Goal: Task Accomplishment & Management: Manage account settings

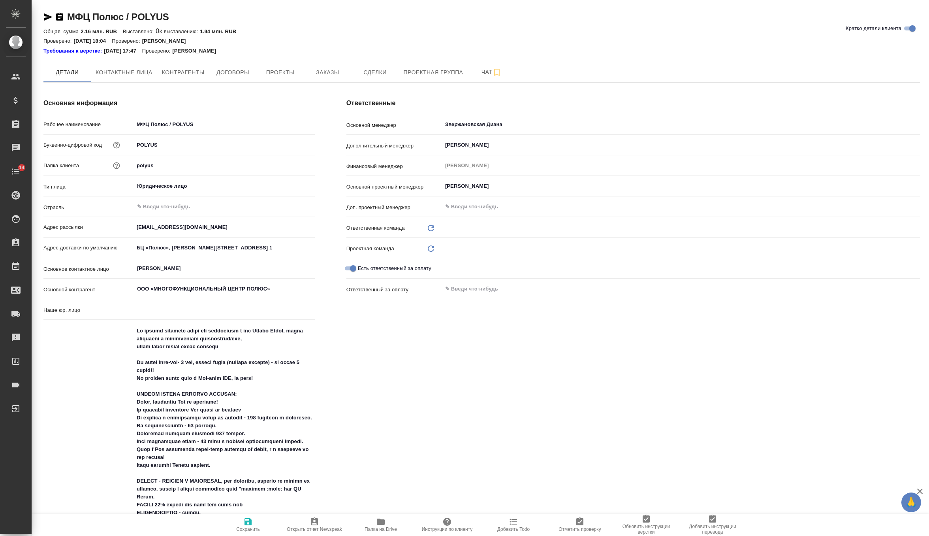
type input "(МБ) ООО "Монблан""
type textarea "x"
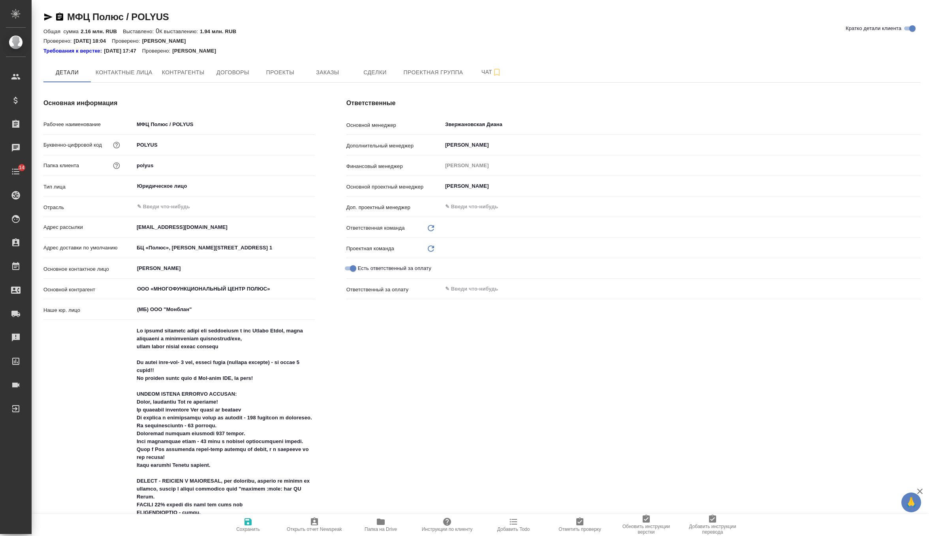
type input "VIP клиенты"
type textarea "x"
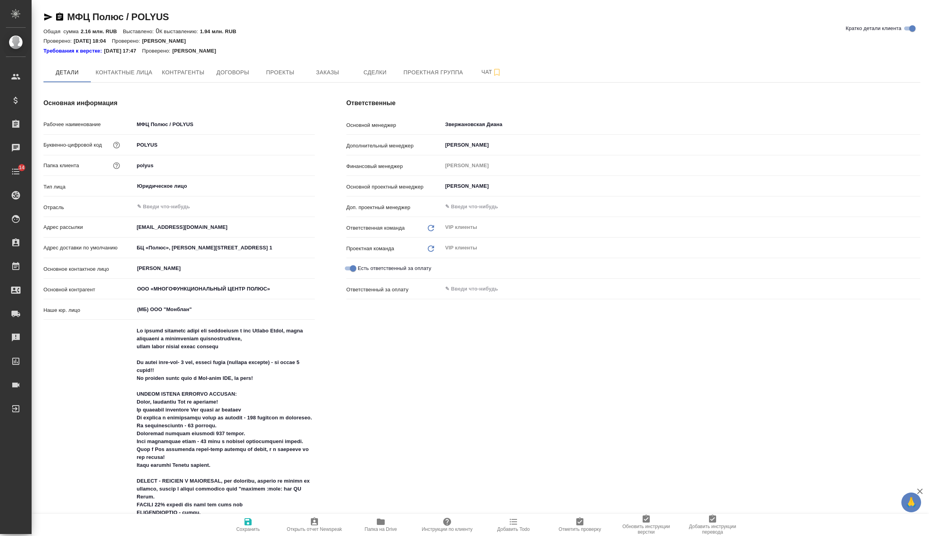
type textarea "x"
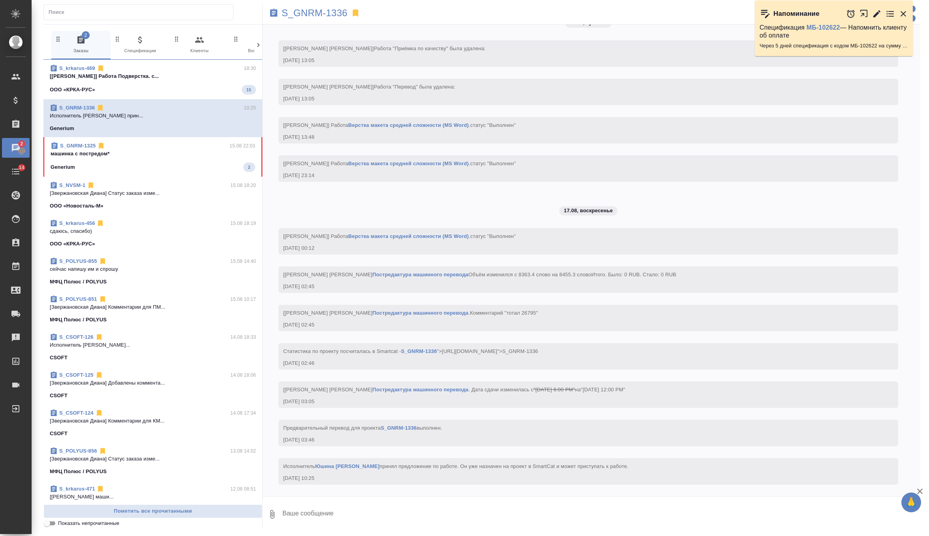
scroll to position [6456, 0]
click at [219, 87] on div "ООО «КРКА-РУС» 15" at bounding box center [153, 89] width 206 height 9
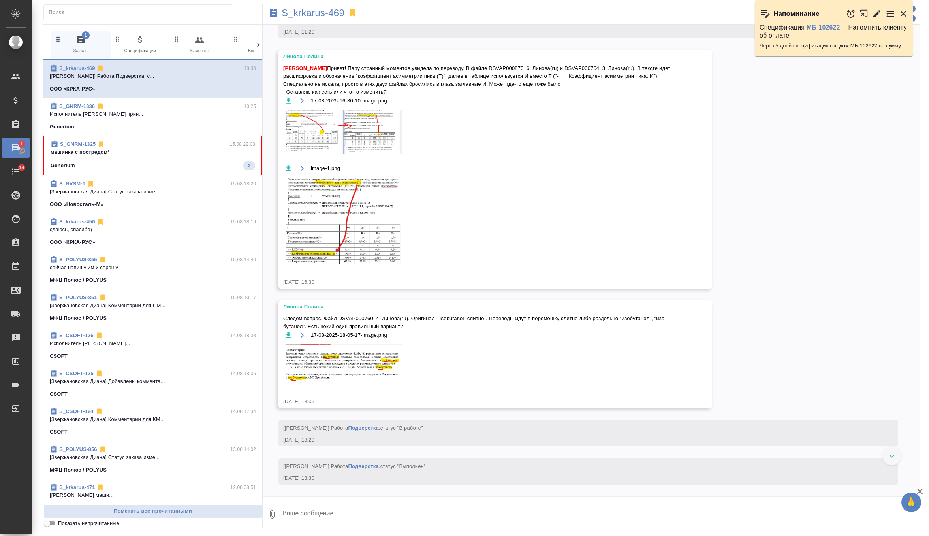
scroll to position [19340, 0]
click at [320, 194] on img at bounding box center [342, 220] width 119 height 87
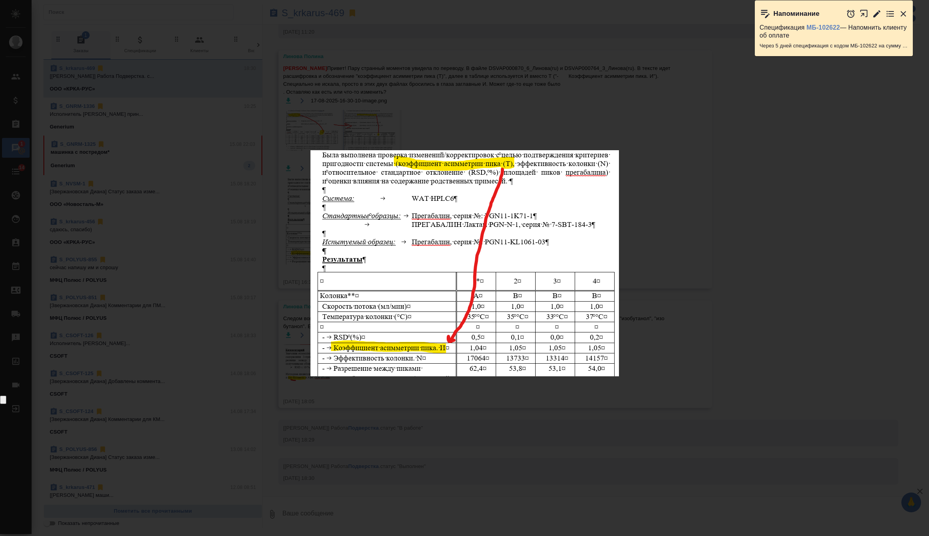
click at [624, 120] on div "image-1.png 2 of 2" at bounding box center [464, 268] width 929 height 536
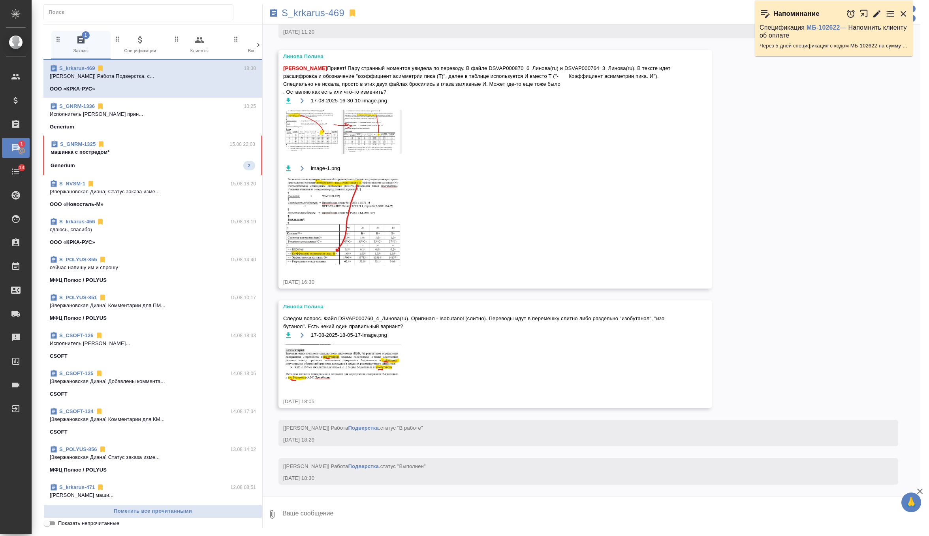
click at [160, 162] on div "Generium 2" at bounding box center [153, 165] width 205 height 9
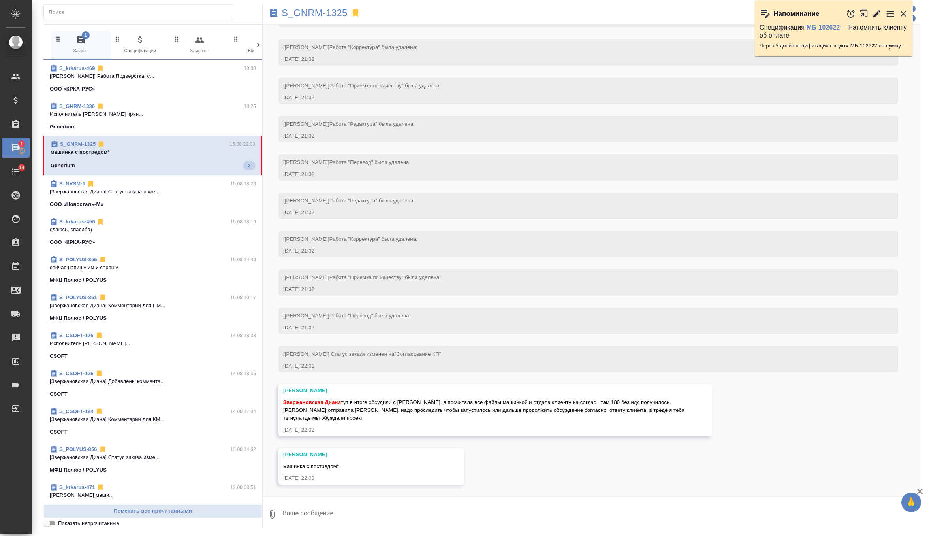
scroll to position [2180, 0]
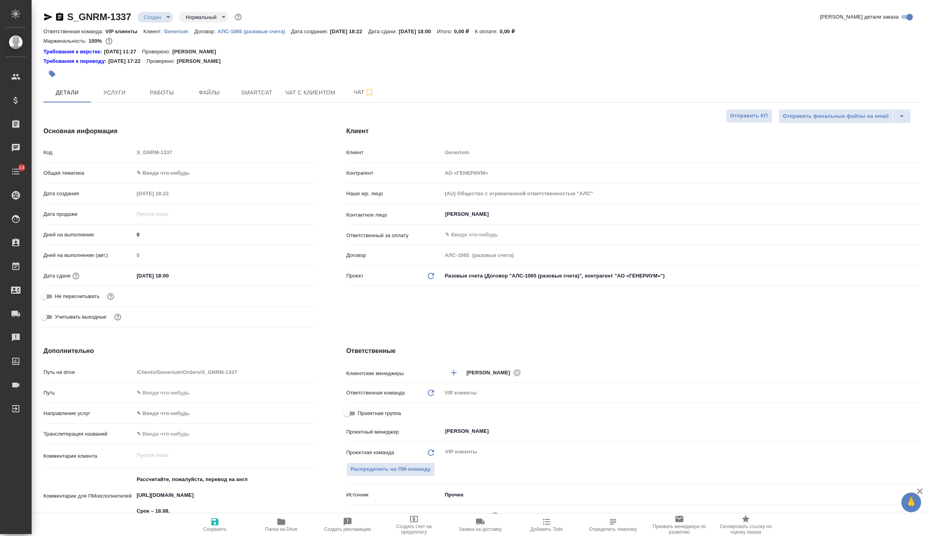
select select "RU"
click at [354, 92] on span "Чат" at bounding box center [364, 92] width 38 height 10
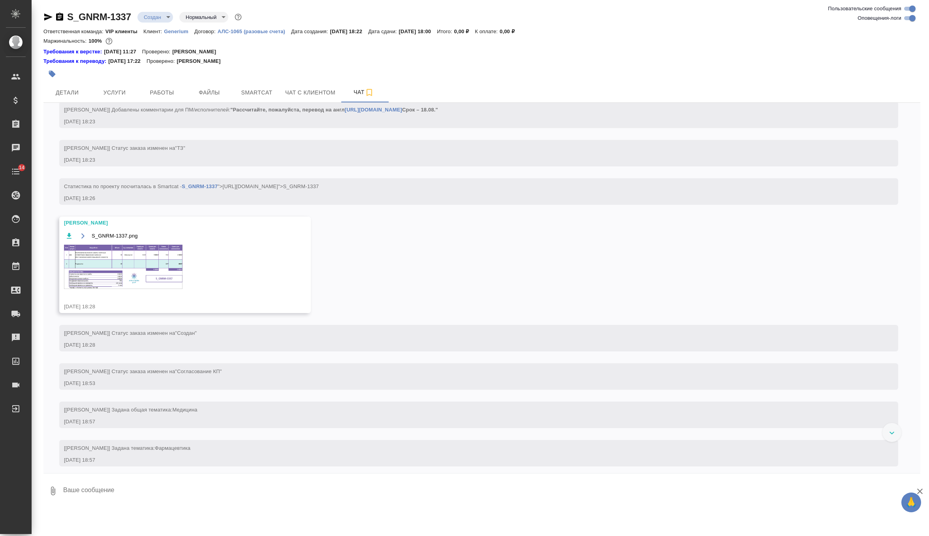
scroll to position [340, 0]
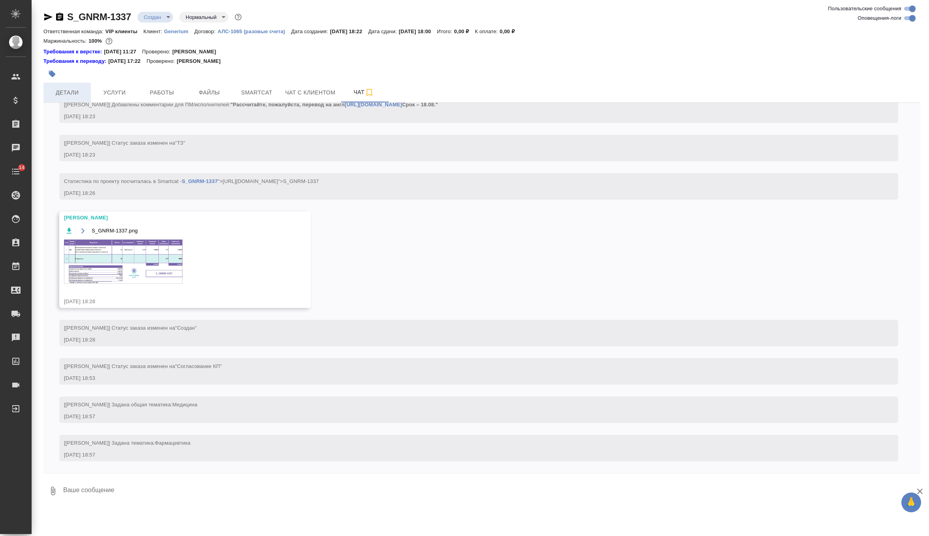
click at [75, 90] on span "Детали" at bounding box center [67, 93] width 38 height 10
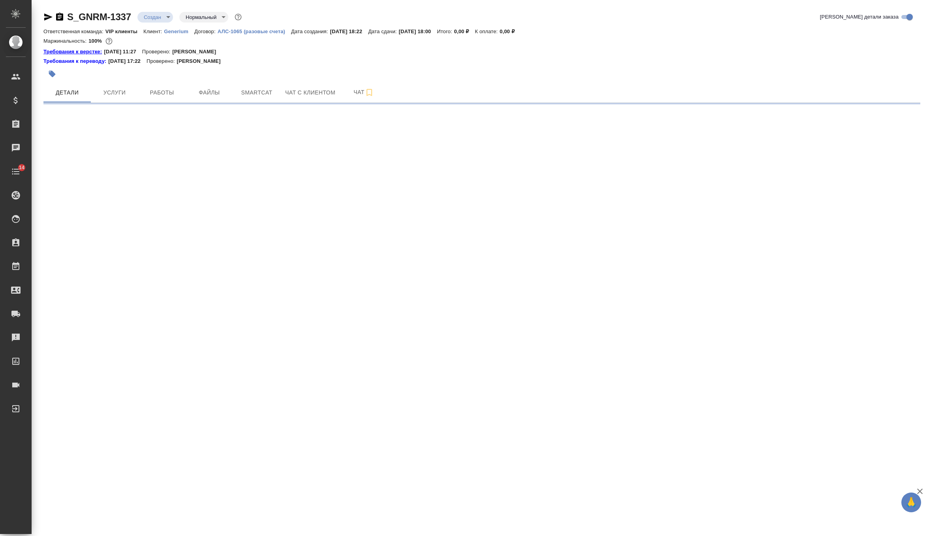
select select "RU"
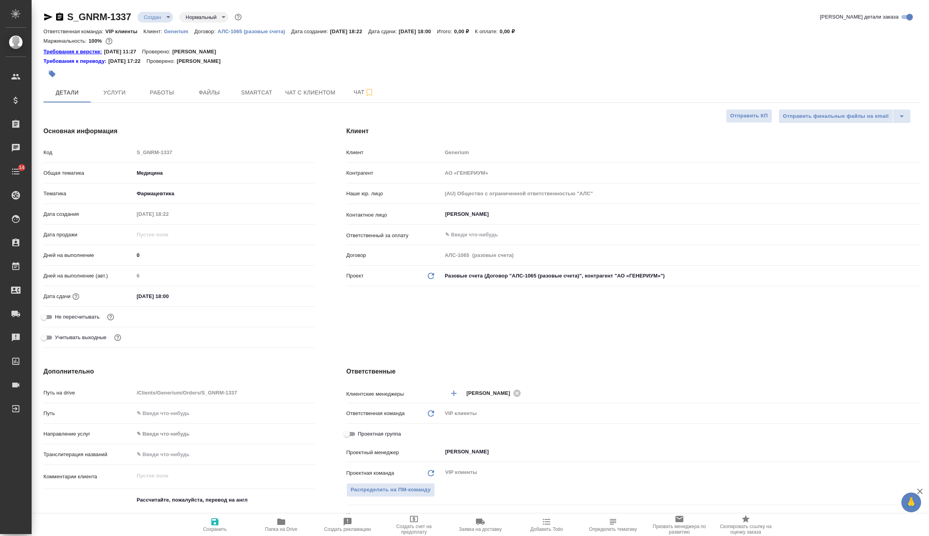
type textarea "x"
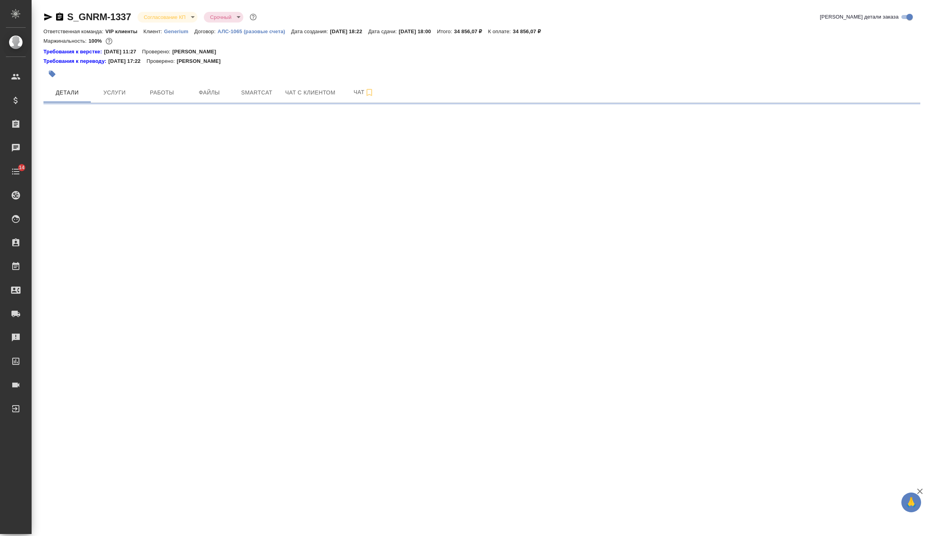
select select "RU"
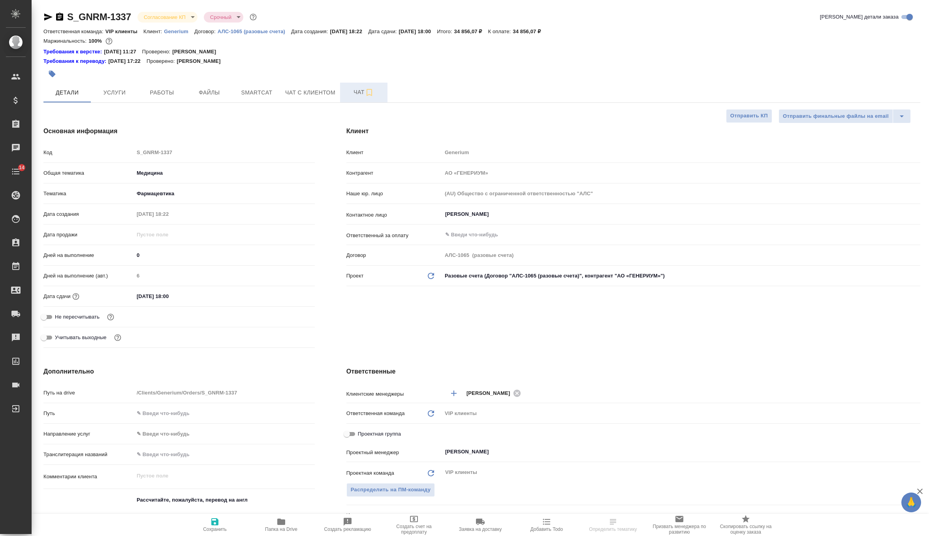
type textarea "x"
click at [352, 98] on button "Чат" at bounding box center [363, 93] width 47 height 20
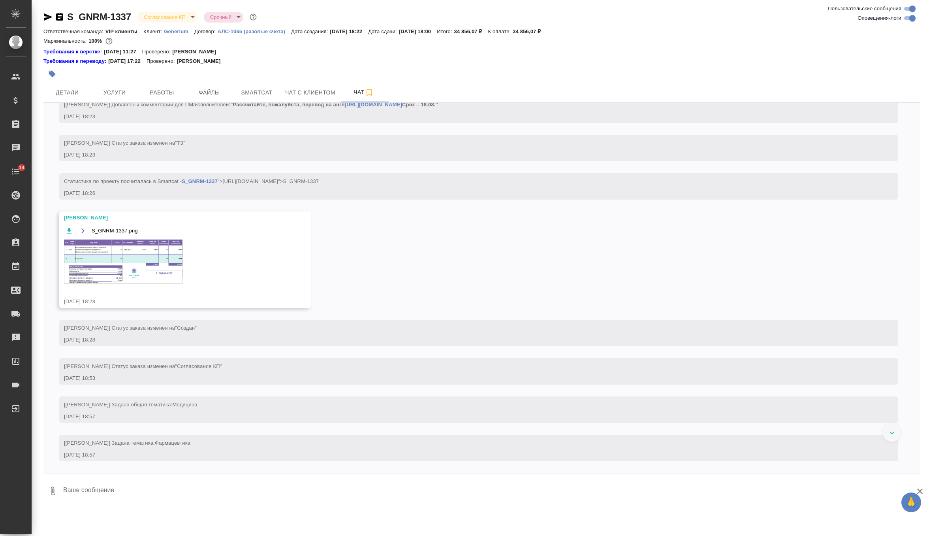
scroll to position [340, 0]
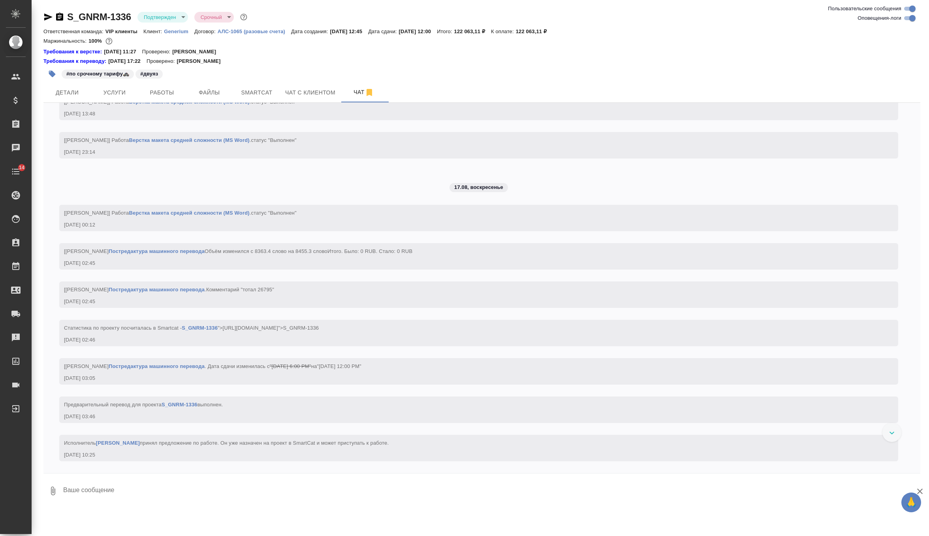
scroll to position [6462, 0]
click at [77, 90] on span "Детали" at bounding box center [67, 93] width 38 height 10
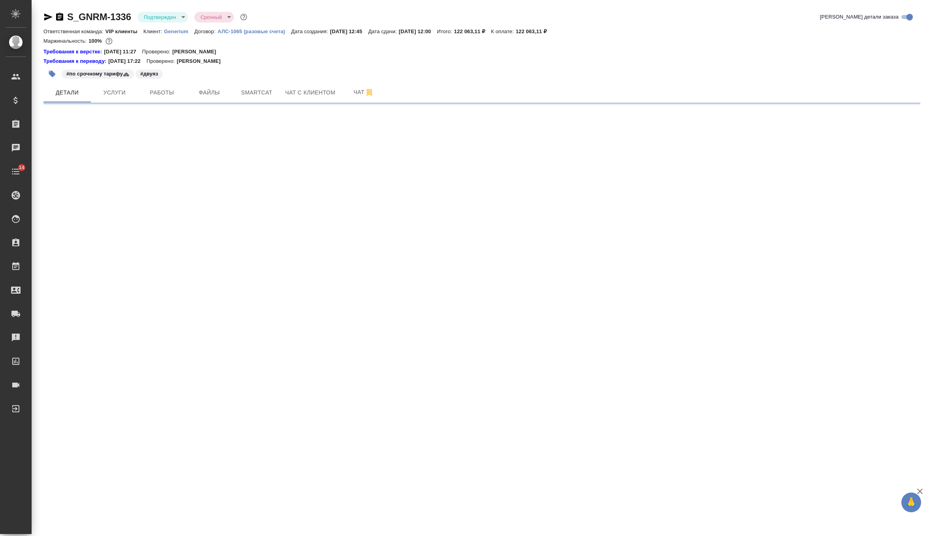
select select "RU"
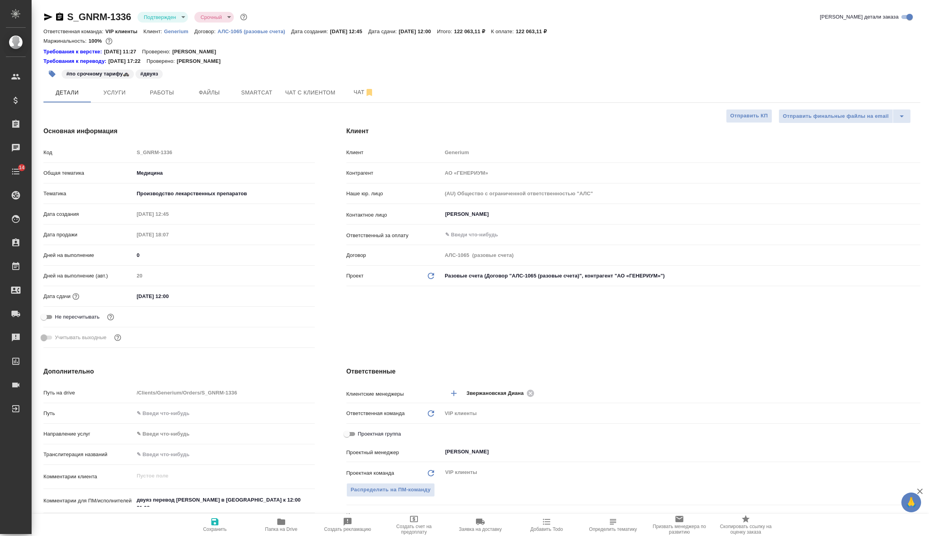
type textarea "x"
